Goal: Information Seeking & Learning: Learn about a topic

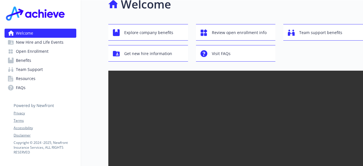
scroll to position [11, 0]
click at [28, 60] on span "Benefits" at bounding box center [23, 60] width 15 height 9
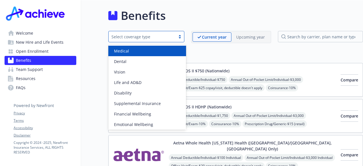
click at [168, 36] on div "Select coverage type" at bounding box center [141, 37] width 61 height 6
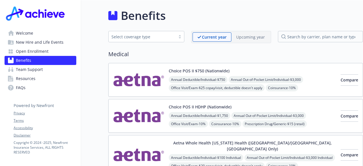
click at [221, 18] on div "Benefits" at bounding box center [235, 15] width 255 height 17
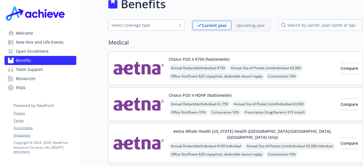
scroll to position [0, 4]
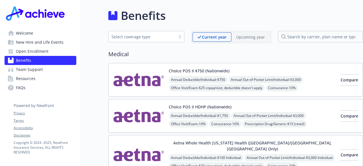
click at [29, 68] on span "Team Support" at bounding box center [29, 69] width 27 height 9
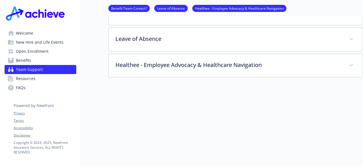
scroll to position [194, 4]
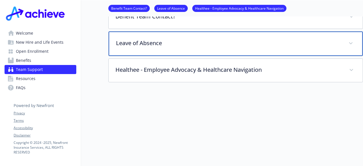
click at [164, 48] on div "Leave of Absence" at bounding box center [236, 43] width 254 height 24
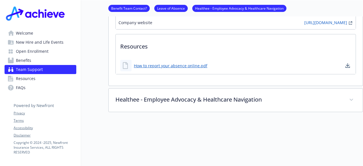
scroll to position [463, 0]
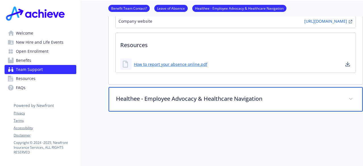
click at [157, 97] on div "Healthee - Employee Advocacy & Healthcare Navigation" at bounding box center [236, 99] width 254 height 24
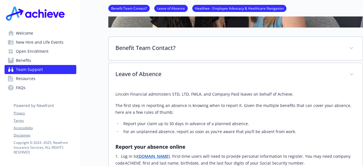
scroll to position [0, 0]
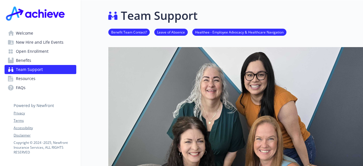
click at [37, 52] on span "Open Enrollment" at bounding box center [32, 51] width 33 height 9
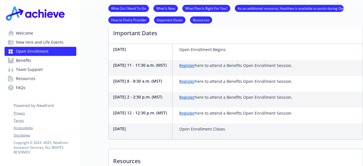
scroll to position [175, 4]
click at [52, 44] on span "New Hire and Life Events" at bounding box center [40, 42] width 48 height 9
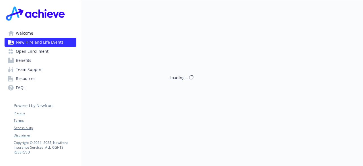
scroll to position [175, 4]
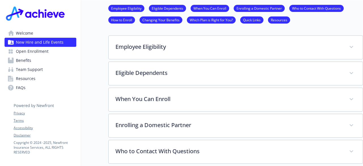
click at [54, 36] on link "Welcome" at bounding box center [41, 33] width 72 height 9
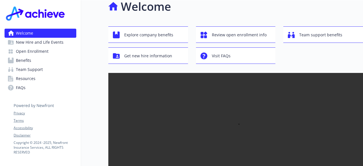
scroll to position [0, 1]
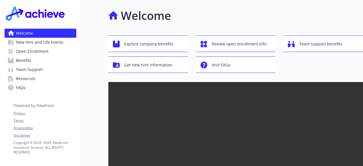
click at [50, 62] on link "Benefits" at bounding box center [41, 60] width 72 height 9
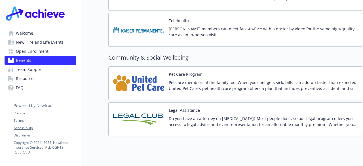
scroll to position [1225, 0]
